Goal: Check status

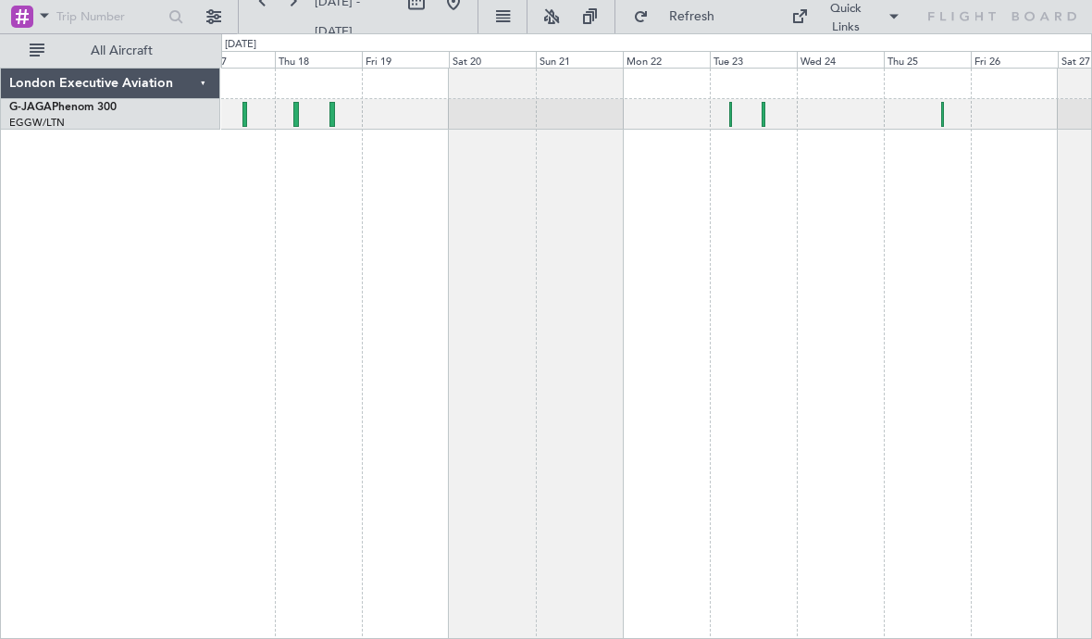
click at [739, 120] on div at bounding box center [656, 114] width 870 height 31
click at [733, 124] on div at bounding box center [656, 114] width 870 height 31
click at [732, 115] on div at bounding box center [731, 114] width 4 height 25
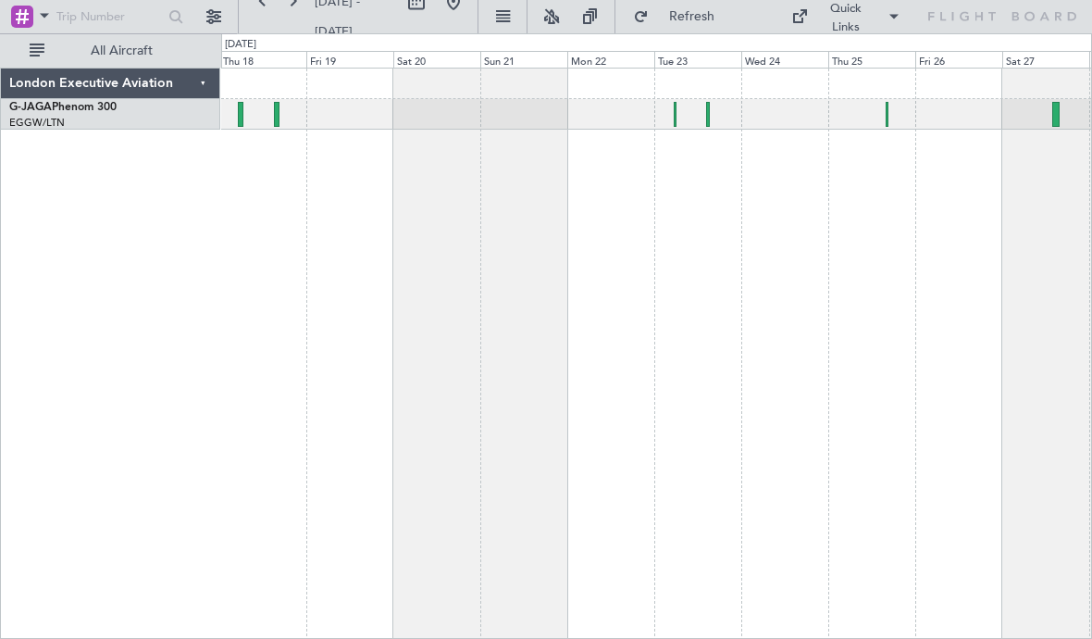
click at [713, 125] on div at bounding box center [656, 114] width 870 height 31
click at [715, 118] on div at bounding box center [656, 114] width 870 height 31
click at [712, 120] on div at bounding box center [656, 114] width 870 height 31
click at [711, 119] on div at bounding box center [656, 114] width 870 height 31
click at [710, 123] on div at bounding box center [708, 114] width 4 height 25
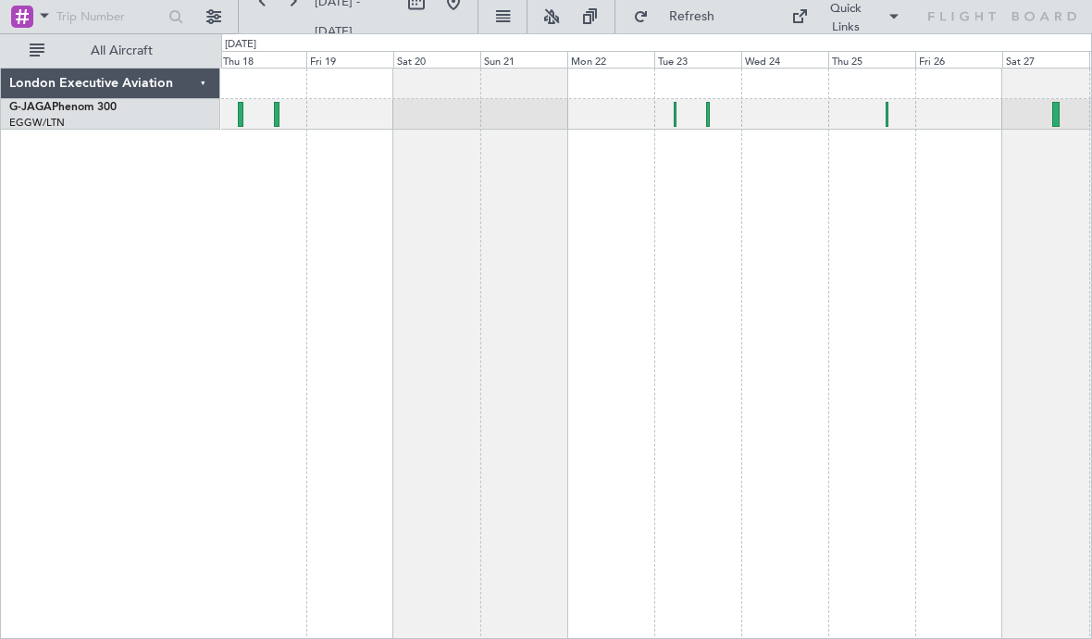
click at [676, 123] on div at bounding box center [676, 114] width 4 height 25
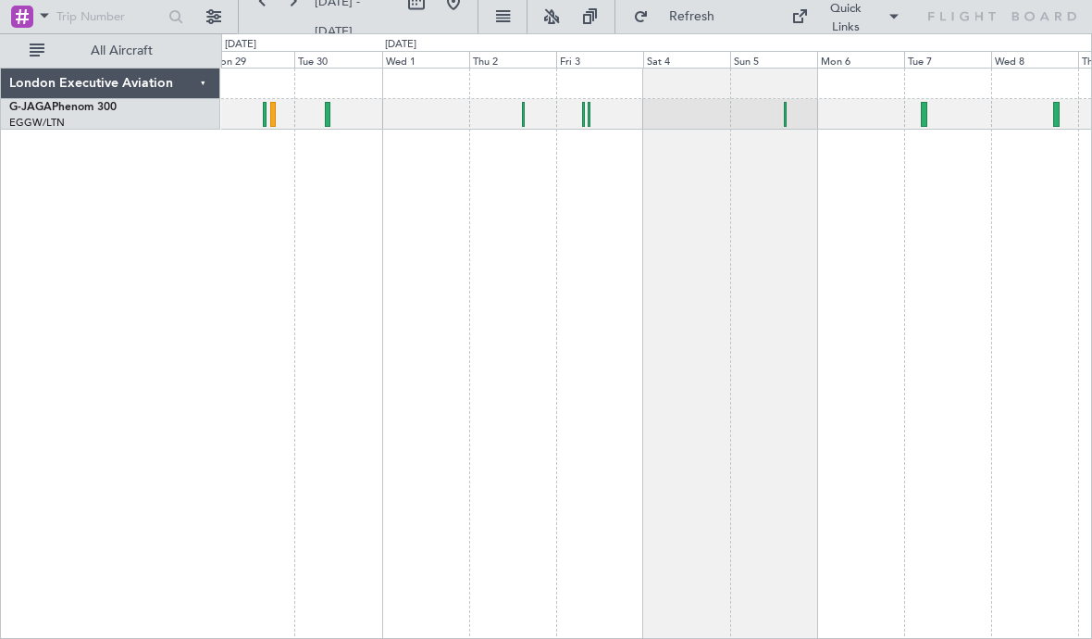
click at [793, 118] on div at bounding box center [656, 114] width 870 height 31
click at [784, 117] on div at bounding box center [785, 114] width 3 height 25
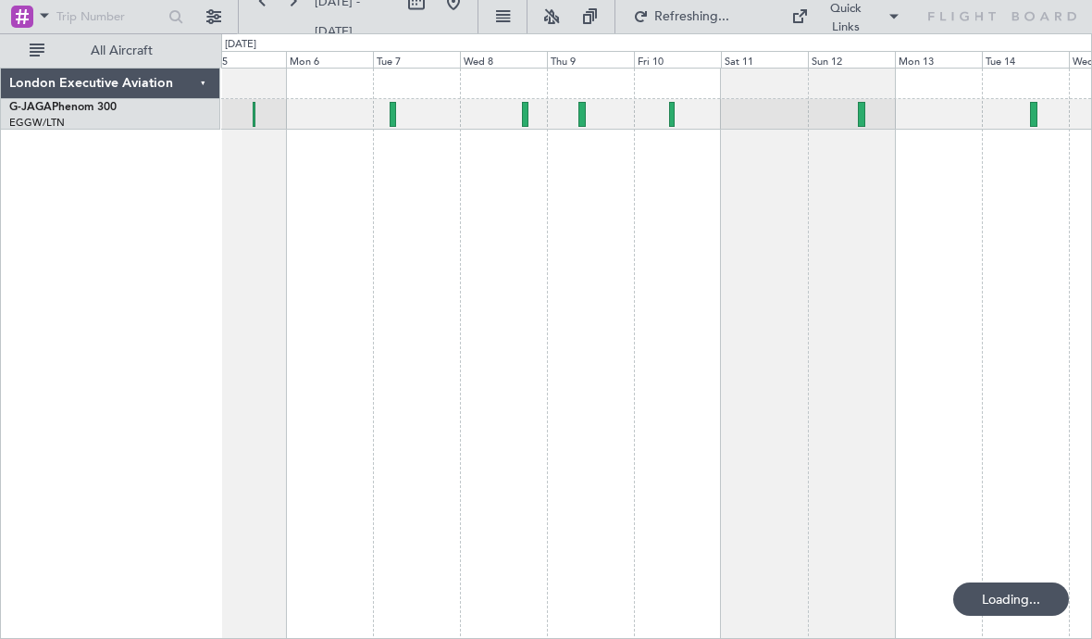
click at [677, 114] on div at bounding box center [656, 114] width 870 height 31
click at [676, 119] on div at bounding box center [656, 114] width 870 height 31
click at [678, 124] on div at bounding box center [656, 114] width 870 height 31
click at [671, 119] on div at bounding box center [671, 114] width 5 height 25
click at [673, 117] on div at bounding box center [671, 114] width 5 height 25
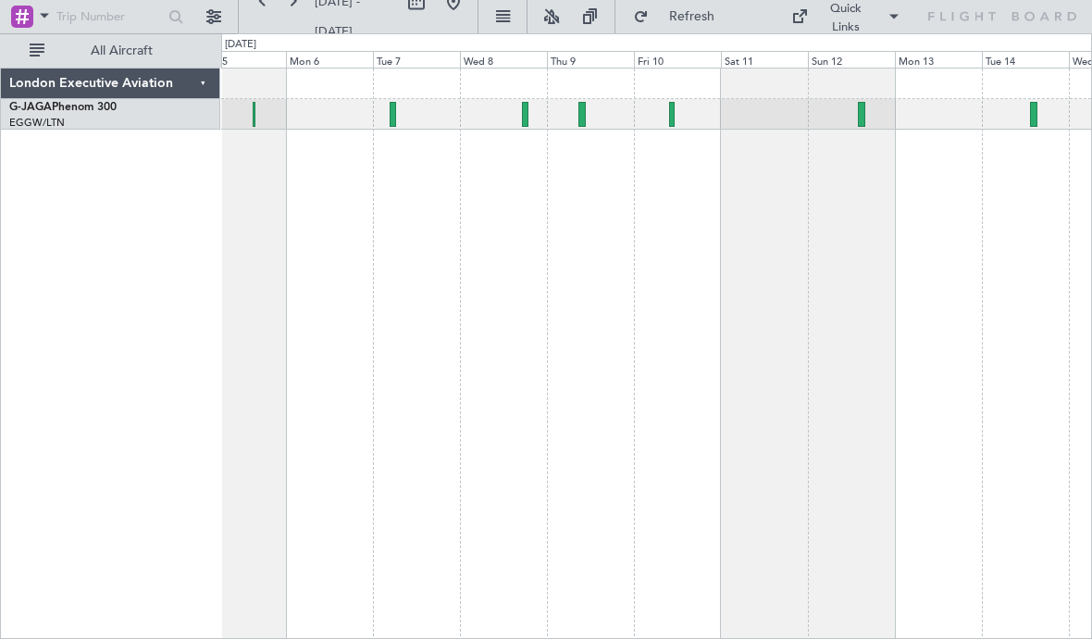
click at [588, 122] on div at bounding box center [656, 114] width 870 height 31
click at [585, 118] on div at bounding box center [581, 114] width 6 height 25
